Goal: Information Seeking & Learning: Learn about a topic

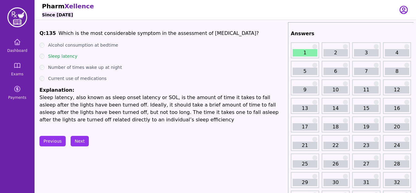
scroll to position [12, 0]
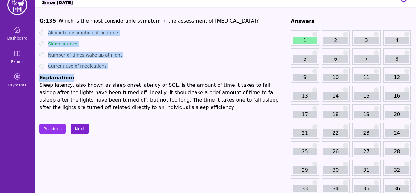
click at [77, 130] on button "Next" at bounding box center [80, 128] width 18 height 10
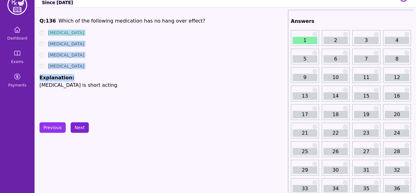
click at [80, 129] on button "Next" at bounding box center [80, 127] width 18 height 10
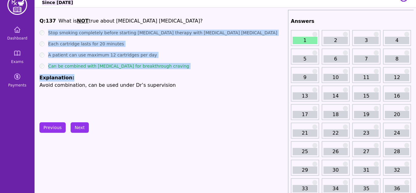
click at [98, 74] on ul "Stop smoking completely before starting [MEDICAL_DATA] therapy with [MEDICAL_DA…" at bounding box center [163, 59] width 246 height 59
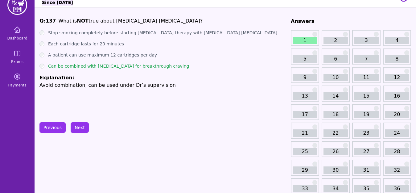
click at [50, 31] on label "Stop smoking completely before starting [MEDICAL_DATA] therapy with [MEDICAL_DA…" at bounding box center [162, 33] width 229 height 6
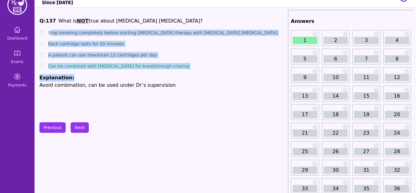
drag, startPoint x: 51, startPoint y: 32, endPoint x: 72, endPoint y: 73, distance: 45.8
click at [72, 73] on ul "Stop smoking completely before starting [MEDICAL_DATA] therapy with [MEDICAL_DA…" at bounding box center [163, 59] width 246 height 59
click at [80, 130] on button "Next" at bounding box center [80, 127] width 18 height 10
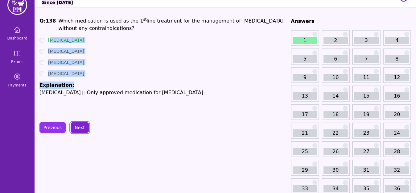
click at [81, 126] on button "Next" at bounding box center [80, 127] width 18 height 10
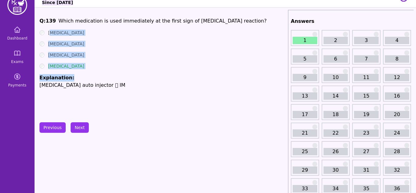
drag, startPoint x: 48, startPoint y: 31, endPoint x: 75, endPoint y: 77, distance: 53.7
click at [75, 77] on ul "[MEDICAL_DATA] [MEDICAL_DATA] [MEDICAL_DATA] [MEDICAL_DATA] Explanation: [MEDIC…" at bounding box center [163, 59] width 246 height 59
click at [79, 127] on button "Next" at bounding box center [80, 127] width 18 height 10
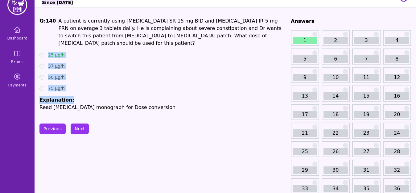
click at [82, 75] on ul "25 µg/h 37 µg/h 50 µg/h 75 µg/h Explanation: Read [MEDICAL_DATA] monograph for …" at bounding box center [163, 81] width 246 height 59
drag, startPoint x: 46, startPoint y: 49, endPoint x: 74, endPoint y: 89, distance: 49.4
click at [74, 89] on ul "25 µg/h 37 µg/h 50 µg/h 75 µg/h Explanation: Read [MEDICAL_DATA] monograph for …" at bounding box center [163, 81] width 246 height 59
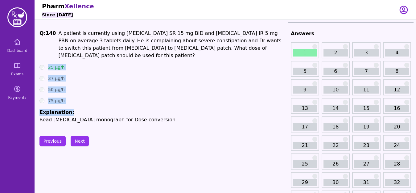
click at [74, 90] on ul "25 µg/h 37 µg/h 50 µg/h 75 µg/h Explanation: Read [MEDICAL_DATA] monograph for …" at bounding box center [163, 93] width 246 height 59
drag, startPoint x: 46, startPoint y: 55, endPoint x: 71, endPoint y: 105, distance: 56.3
click at [71, 105] on div "Q: 140 A patient is currently using [MEDICAL_DATA] SR 15 mg BID and [MEDICAL_DA…" at bounding box center [163, 77] width 246 height 94
click at [76, 142] on button "Next" at bounding box center [80, 141] width 18 height 10
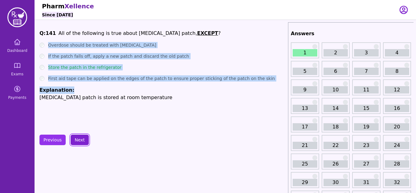
click at [77, 139] on button "Next" at bounding box center [80, 140] width 18 height 10
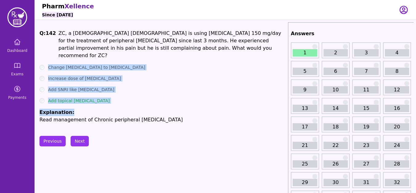
click at [90, 109] on li "Explanation: Read management of Chronic peripheral [MEDICAL_DATA]" at bounding box center [163, 116] width 246 height 15
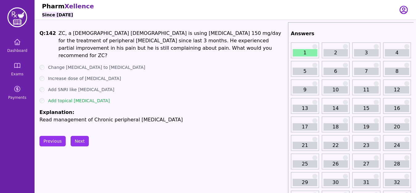
click at [90, 109] on li "Explanation: Read management of Chronic peripheral [MEDICAL_DATA]" at bounding box center [163, 116] width 246 height 15
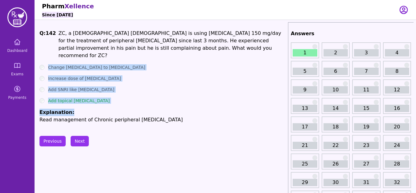
drag, startPoint x: 48, startPoint y: 56, endPoint x: 73, endPoint y: 106, distance: 55.8
click at [73, 106] on div "Q: 142 ZC, a [DEMOGRAPHIC_DATA] [DEMOGRAPHIC_DATA] is using [MEDICAL_DATA] 150 …" at bounding box center [163, 77] width 246 height 94
click at [81, 109] on li "Explanation: Read management of Chronic peripheral [MEDICAL_DATA]" at bounding box center [163, 116] width 246 height 15
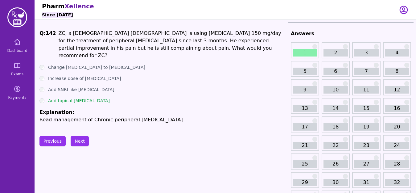
click at [48, 64] on label "Change [MEDICAL_DATA] to [MEDICAL_DATA]" at bounding box center [96, 67] width 97 height 6
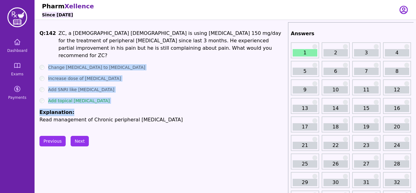
drag, startPoint x: 48, startPoint y: 56, endPoint x: 71, endPoint y: 105, distance: 53.7
click at [71, 105] on div "Q: 142 ZC, a [DEMOGRAPHIC_DATA] [DEMOGRAPHIC_DATA] is using [MEDICAL_DATA] 150 …" at bounding box center [163, 77] width 246 height 94
click at [79, 141] on button "Next" at bounding box center [80, 141] width 18 height 10
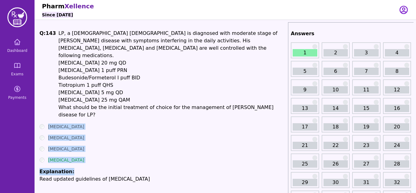
click at [94, 123] on ul "[MEDICAL_DATA] [MEDICAL_DATA] [MEDICAL_DATA] [MEDICAL_DATA] Explanation: Read u…" at bounding box center [163, 152] width 246 height 59
drag, startPoint x: 44, startPoint y: 109, endPoint x: 73, endPoint y: 159, distance: 57.6
click at [73, 159] on ul "[MEDICAL_DATA] [MEDICAL_DATA] [MEDICAL_DATA] [MEDICAL_DATA] Explanation: Read u…" at bounding box center [163, 152] width 246 height 59
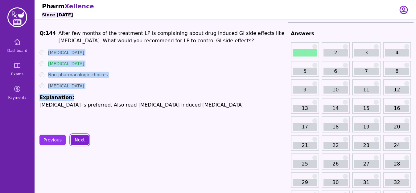
click at [82, 138] on button "Next" at bounding box center [80, 140] width 18 height 10
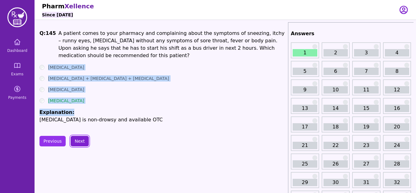
click at [78, 140] on button "Next" at bounding box center [80, 141] width 18 height 10
